Goal: Task Accomplishment & Management: Use online tool/utility

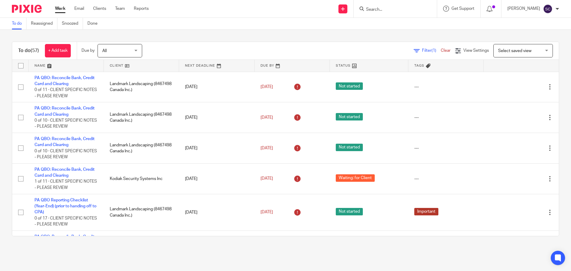
scroll to position [1505, 0]
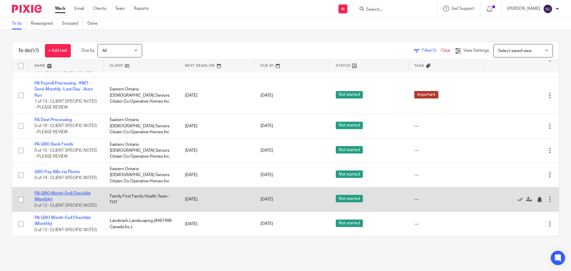
click at [53, 191] on link "PA-QBO Month-End Checklist (Monthly)" at bounding box center [62, 196] width 56 height 10
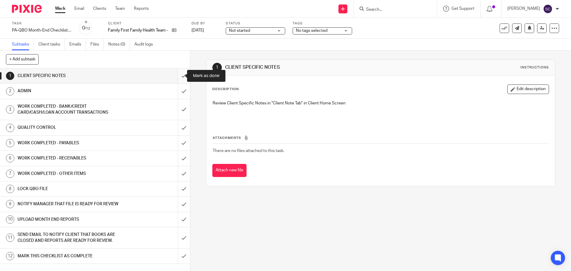
click at [177, 75] on input "submit" at bounding box center [95, 75] width 190 height 15
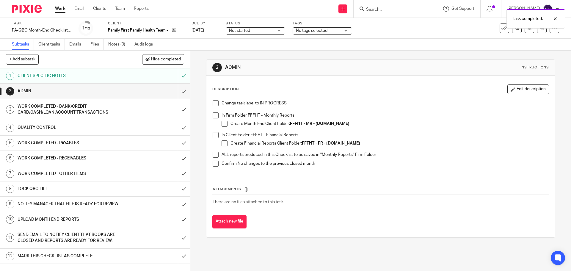
click at [213, 104] on span at bounding box center [216, 103] width 6 height 6
click at [213, 115] on span at bounding box center [216, 115] width 6 height 6
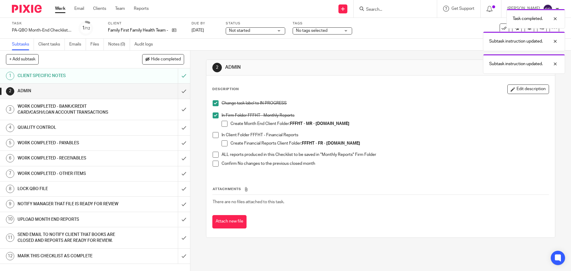
click at [213, 137] on span at bounding box center [216, 135] width 6 height 6
click at [213, 155] on span at bounding box center [216, 155] width 6 height 6
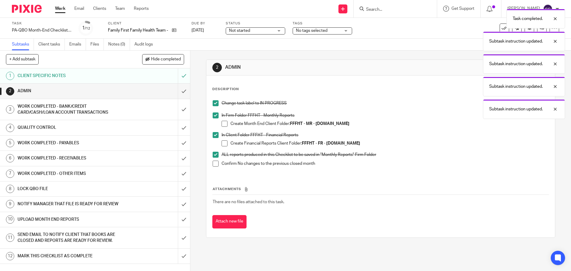
click at [213, 164] on span at bounding box center [216, 164] width 6 height 6
click at [177, 92] on input "submit" at bounding box center [95, 91] width 190 height 15
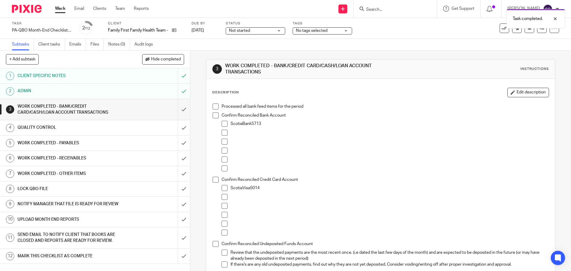
click at [213, 103] on span at bounding box center [216, 106] width 6 height 6
click at [213, 115] on span at bounding box center [216, 115] width 6 height 6
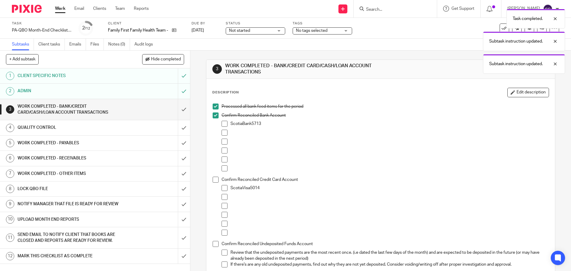
click at [224, 122] on span at bounding box center [224, 124] width 6 height 6
click at [214, 179] on span at bounding box center [216, 180] width 6 height 6
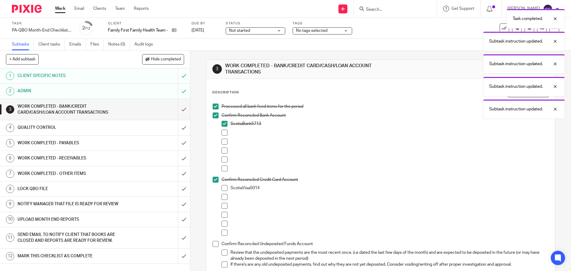
click at [224, 186] on span at bounding box center [224, 188] width 6 height 6
click at [214, 244] on span at bounding box center [216, 244] width 6 height 6
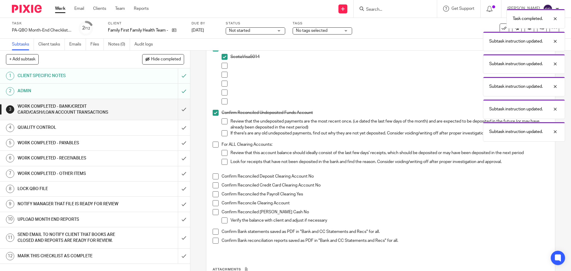
scroll to position [149, 0]
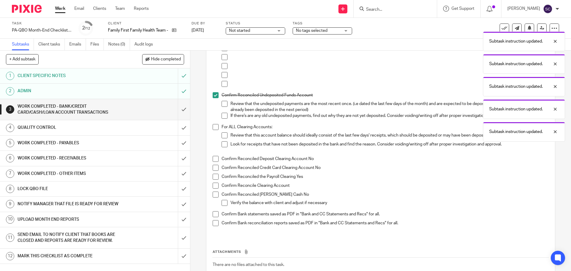
click at [213, 127] on span at bounding box center [216, 127] width 6 height 6
click at [213, 158] on span at bounding box center [216, 159] width 6 height 6
click at [213, 169] on span at bounding box center [216, 168] width 6 height 6
click at [213, 179] on span at bounding box center [216, 177] width 6 height 6
click at [213, 185] on span at bounding box center [216, 186] width 6 height 6
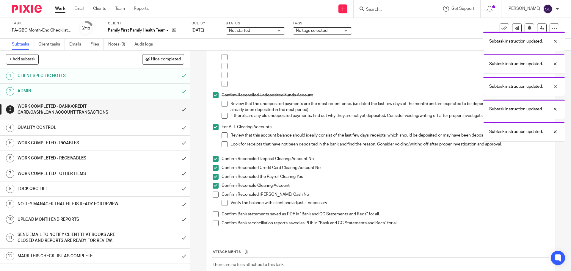
click at [213, 193] on span at bounding box center [216, 194] width 6 height 6
click at [213, 215] on span at bounding box center [216, 214] width 6 height 6
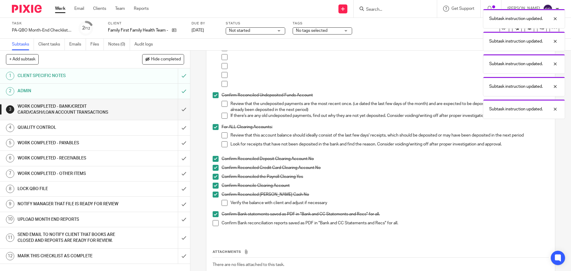
click at [213, 222] on span at bounding box center [216, 223] width 6 height 6
click at [177, 110] on input "submit" at bounding box center [95, 109] width 190 height 21
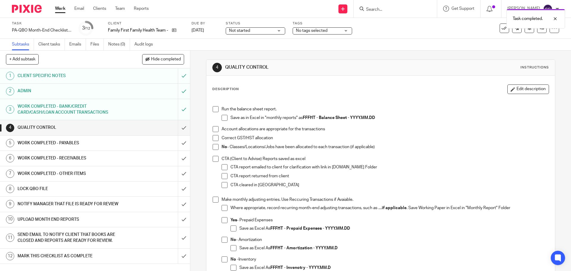
click at [215, 108] on span at bounding box center [216, 109] width 6 height 6
click at [223, 117] on span at bounding box center [224, 118] width 6 height 6
click at [213, 130] on span at bounding box center [216, 129] width 6 height 6
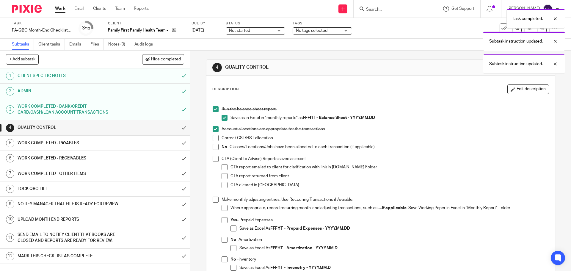
click at [213, 139] on span at bounding box center [216, 138] width 6 height 6
click at [213, 144] on span at bounding box center [216, 147] width 6 height 6
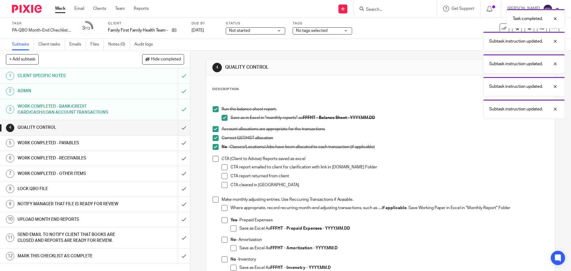
drag, startPoint x: 213, startPoint y: 158, endPoint x: 212, endPoint y: 161, distance: 3.7
click at [213, 158] on span at bounding box center [216, 159] width 6 height 6
click at [213, 200] on span at bounding box center [216, 200] width 6 height 6
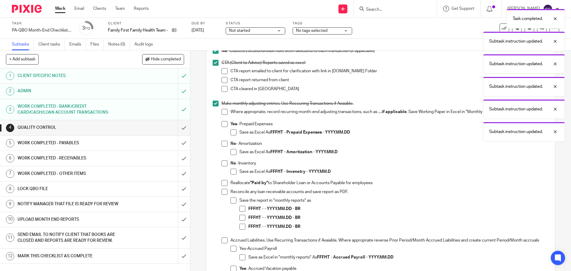
scroll to position [119, 0]
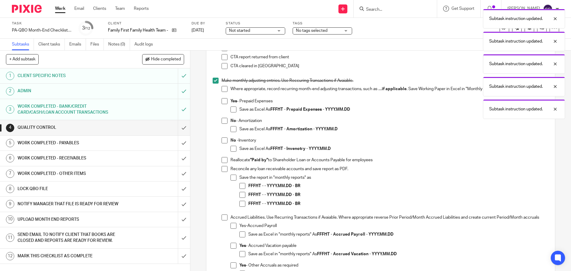
click at [221, 101] on span at bounding box center [224, 101] width 6 height 6
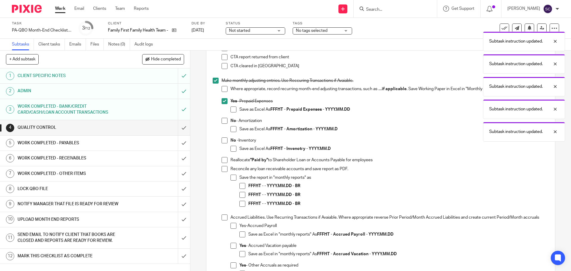
click at [233, 109] on span at bounding box center [233, 109] width 6 height 6
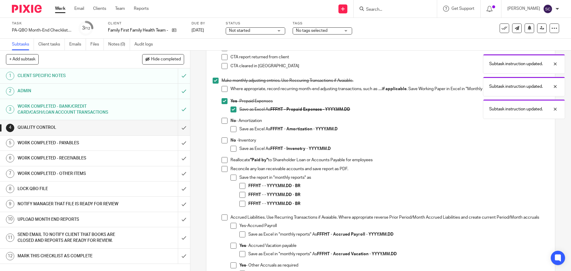
click at [221, 216] on span at bounding box center [224, 217] width 6 height 6
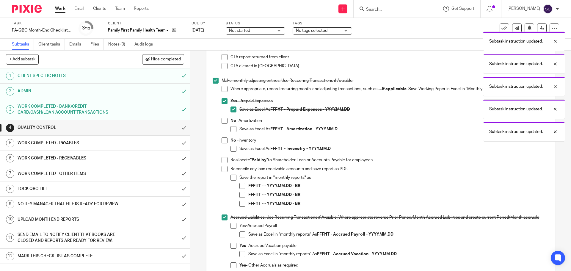
scroll to position [268, 0]
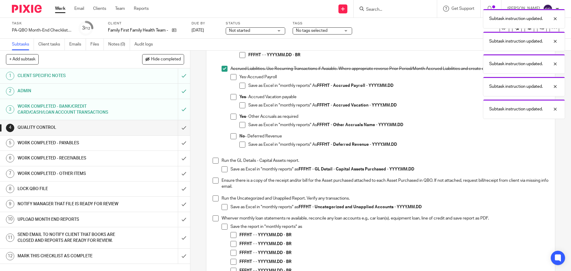
click at [214, 161] on span at bounding box center [216, 161] width 6 height 6
click at [215, 182] on span at bounding box center [216, 180] width 6 height 6
click at [213, 200] on span at bounding box center [216, 198] width 6 height 6
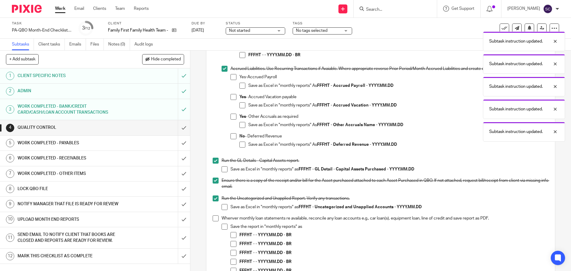
click at [213, 217] on span at bounding box center [216, 218] width 6 height 6
click at [179, 127] on input "submit" at bounding box center [95, 127] width 190 height 15
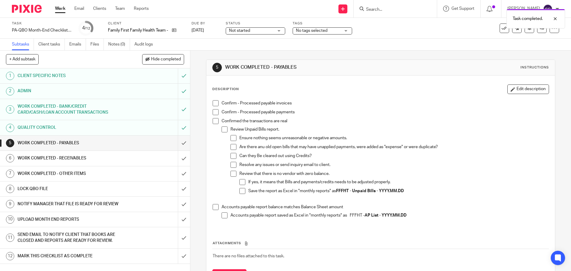
click at [215, 101] on span at bounding box center [216, 103] width 6 height 6
click at [213, 111] on span at bounding box center [216, 112] width 6 height 6
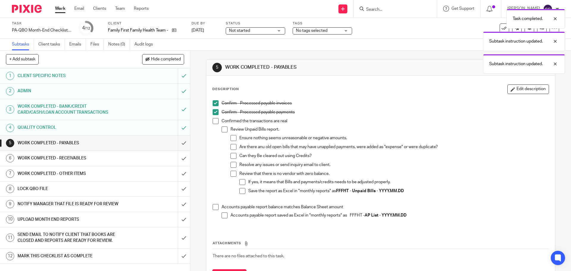
click at [214, 121] on span at bounding box center [216, 121] width 6 height 6
click at [215, 206] on span at bounding box center [216, 207] width 6 height 6
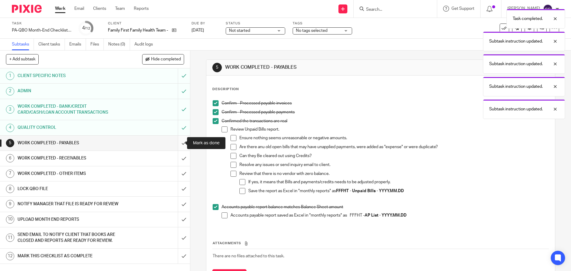
click at [177, 143] on input "submit" at bounding box center [95, 143] width 190 height 15
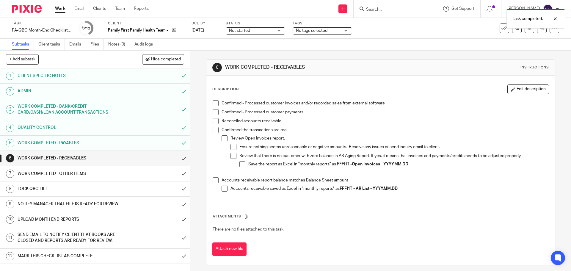
click at [213, 104] on span at bounding box center [216, 103] width 6 height 6
click at [213, 111] on span at bounding box center [216, 112] width 6 height 6
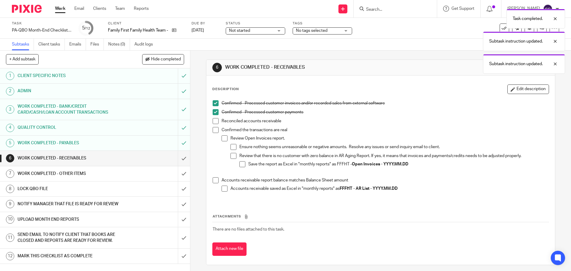
drag, startPoint x: 214, startPoint y: 120, endPoint x: 213, endPoint y: 128, distance: 7.5
click at [215, 120] on span at bounding box center [216, 121] width 6 height 6
click at [213, 131] on span at bounding box center [216, 130] width 6 height 6
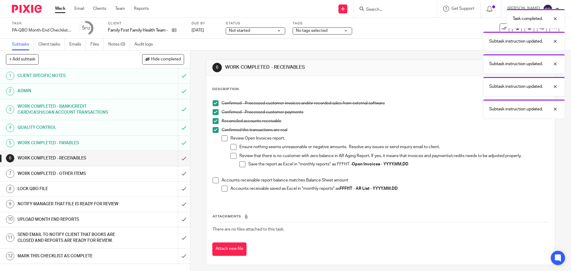
click at [213, 182] on span at bounding box center [216, 180] width 6 height 6
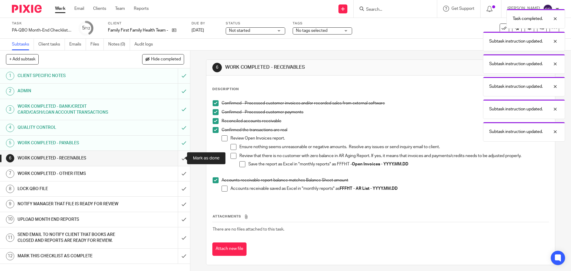
click at [176, 159] on input "submit" at bounding box center [95, 158] width 190 height 15
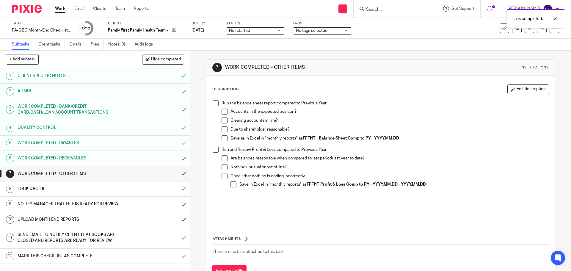
click at [213, 103] on span at bounding box center [216, 103] width 6 height 6
click at [215, 150] on span at bounding box center [216, 150] width 6 height 6
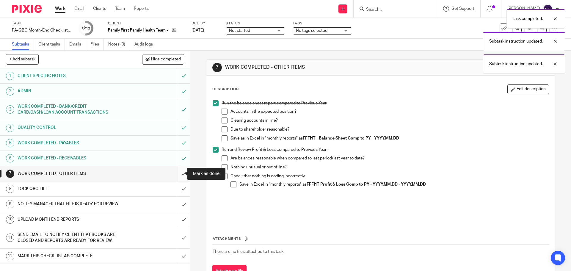
click at [177, 173] on input "submit" at bounding box center [95, 173] width 190 height 15
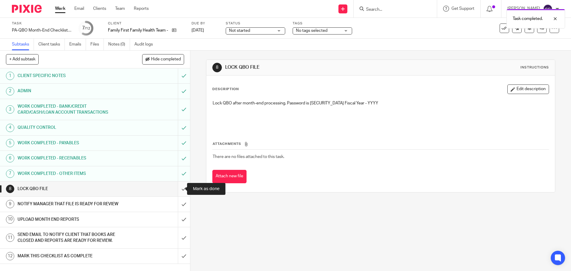
click at [174, 188] on input "submit" at bounding box center [95, 188] width 190 height 15
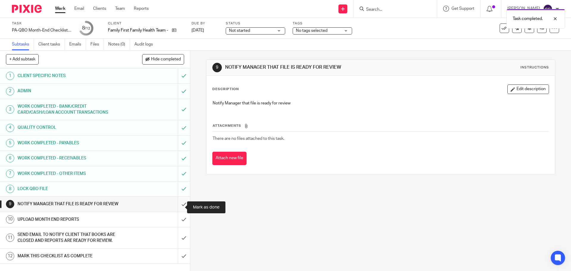
click at [177, 207] on input "submit" at bounding box center [95, 204] width 190 height 15
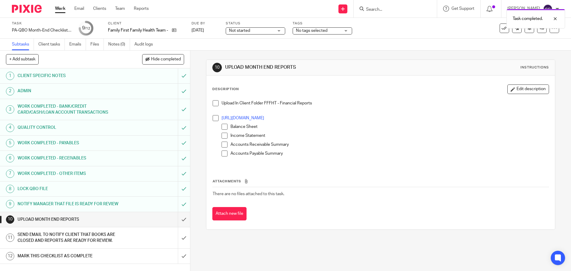
click at [214, 103] on span at bounding box center [216, 103] width 6 height 6
click at [215, 119] on span at bounding box center [216, 118] width 6 height 6
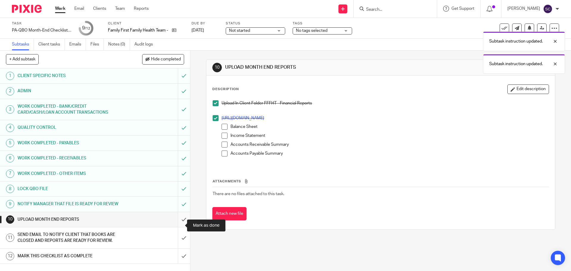
click at [179, 225] on input "submit" at bounding box center [95, 219] width 190 height 15
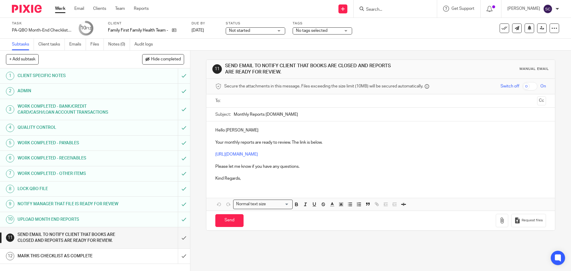
click at [228, 101] on input "text" at bounding box center [380, 101] width 308 height 7
click at [537, 101] on button "Cc" at bounding box center [541, 101] width 9 height 9
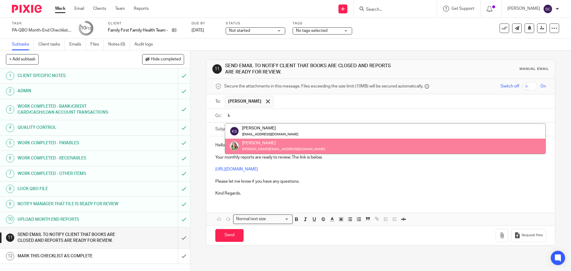
type input "k"
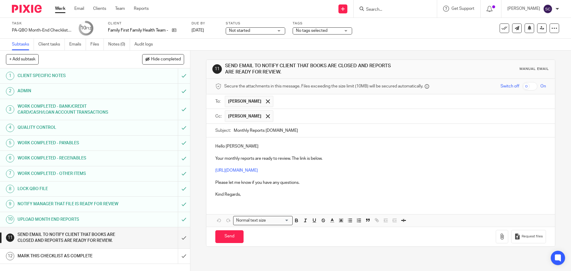
drag, startPoint x: 265, startPoint y: 131, endPoint x: 289, endPoint y: 131, distance: 24.4
click at [289, 131] on input "Monthly Reports YYYY.MM" at bounding box center [390, 130] width 312 height 13
type input "Monthly Reports 2025.08"
click at [249, 143] on div "Hello Karen Your monthly reports are ready to review. The link is below. https:…" at bounding box center [380, 169] width 348 height 65
click at [246, 194] on p "Kind Regards," at bounding box center [380, 194] width 330 height 6
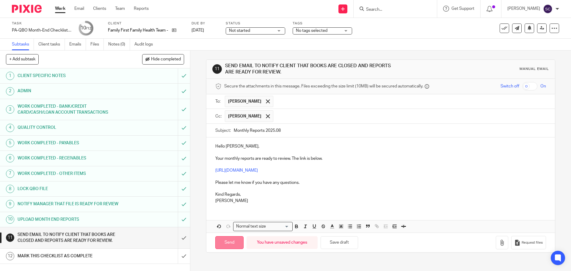
click at [222, 246] on input "Send" at bounding box center [229, 242] width 28 height 13
type input "Sent"
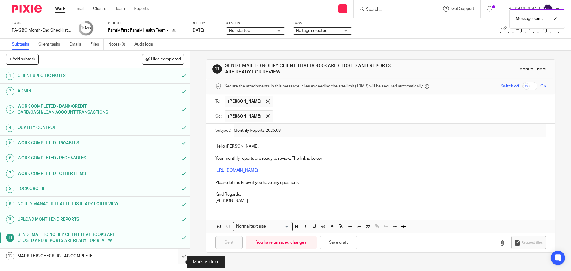
click at [177, 262] on input "submit" at bounding box center [95, 256] width 190 height 15
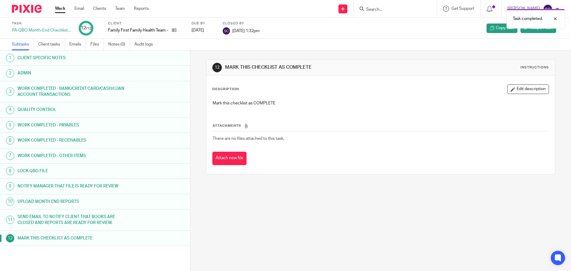
click at [62, 6] on link "Work" at bounding box center [60, 9] width 10 height 6
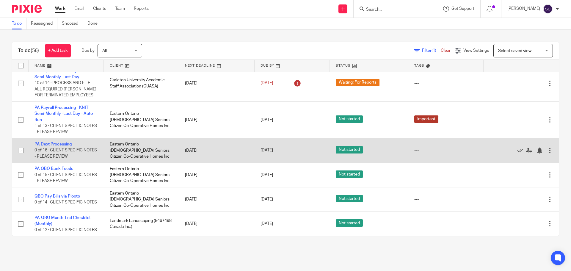
scroll to position [1445, 0]
